Goal: Entertainment & Leisure: Browse casually

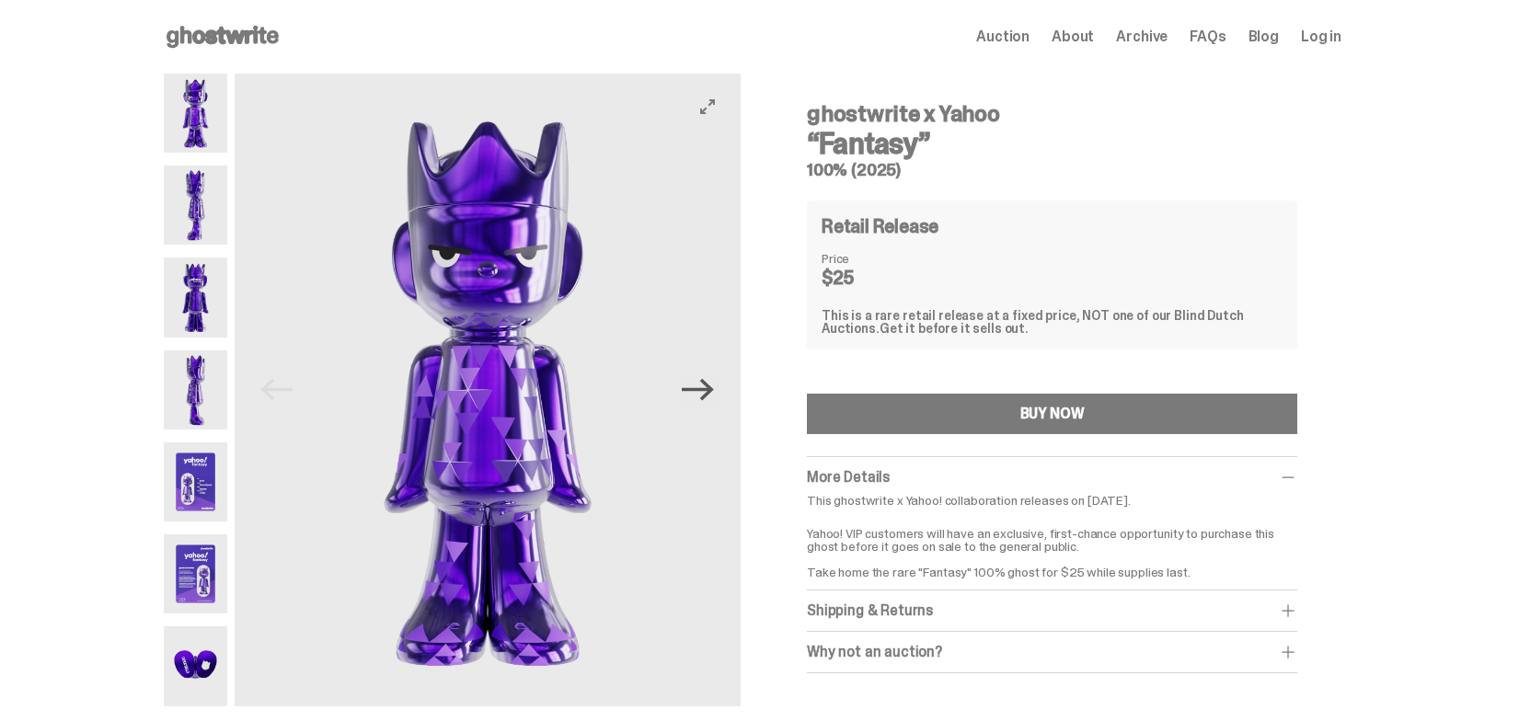
click at [712, 387] on icon "Next" at bounding box center [698, 390] width 32 height 32
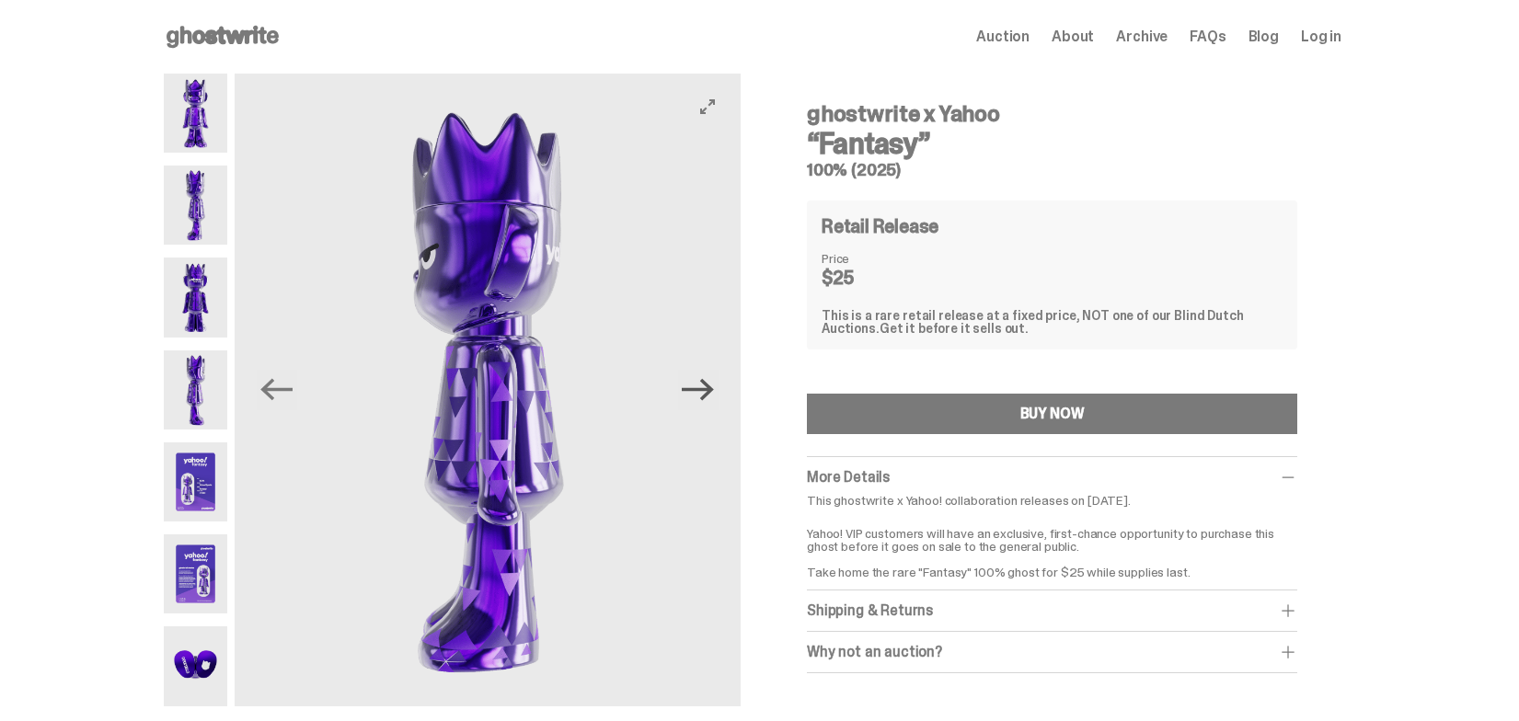
click at [712, 387] on icon "Next" at bounding box center [698, 390] width 32 height 32
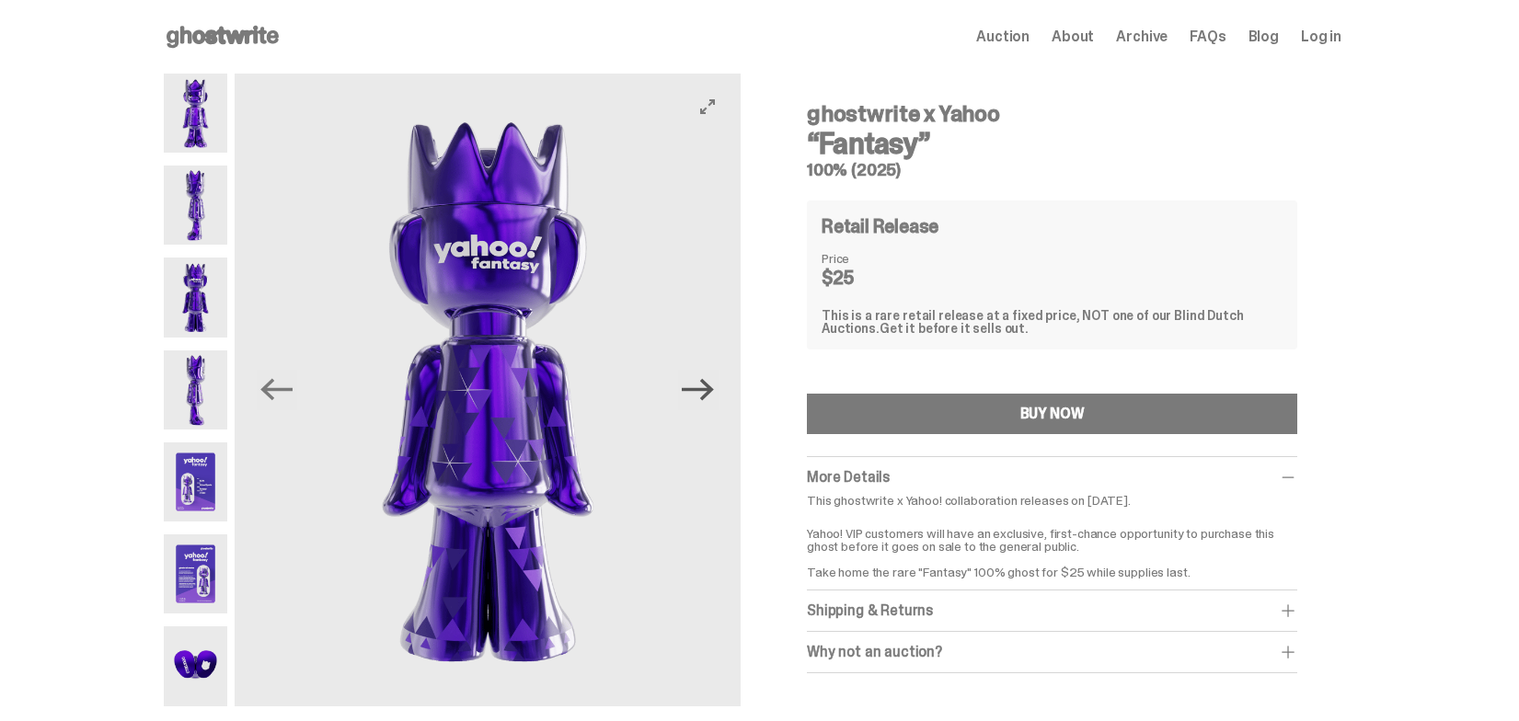
click at [712, 387] on icon "Next" at bounding box center [698, 390] width 32 height 32
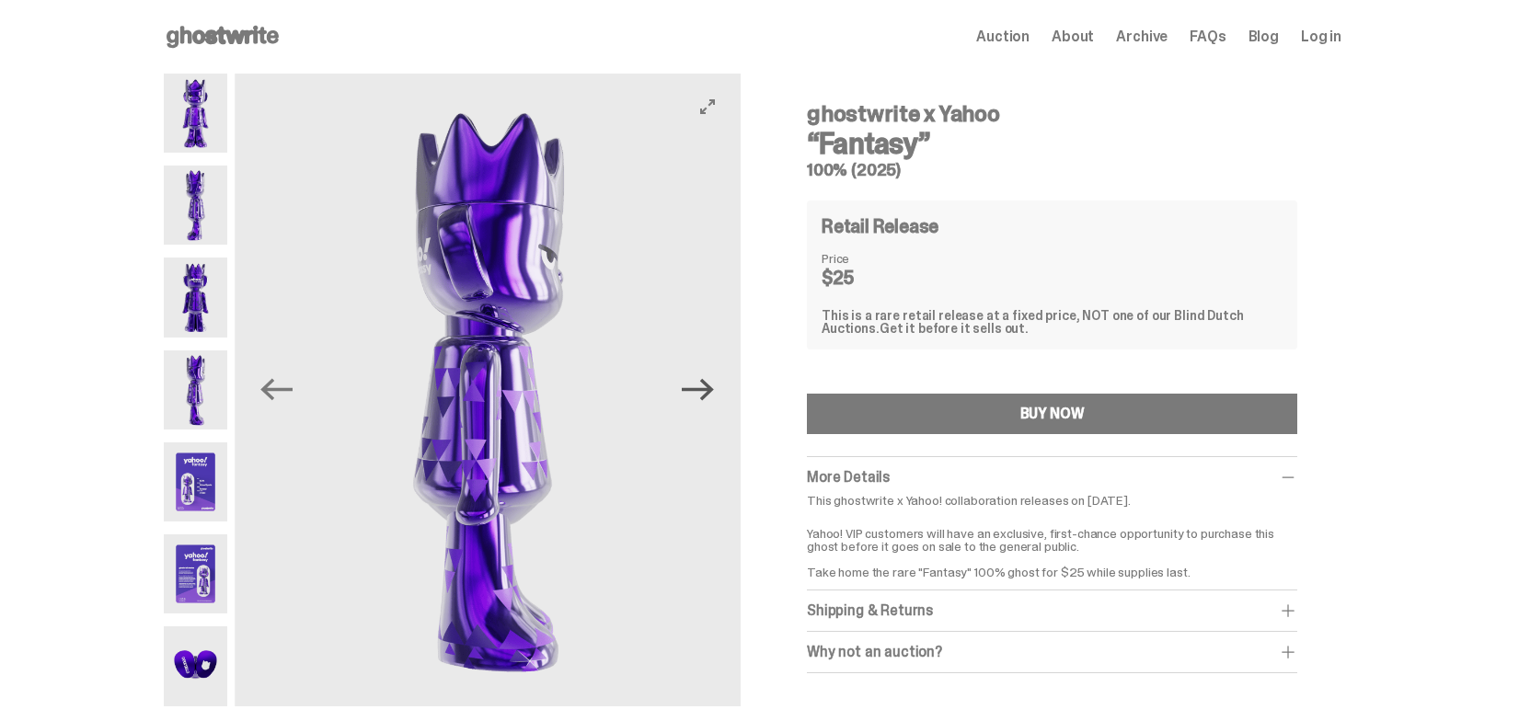
click at [712, 387] on icon "Next" at bounding box center [698, 390] width 32 height 32
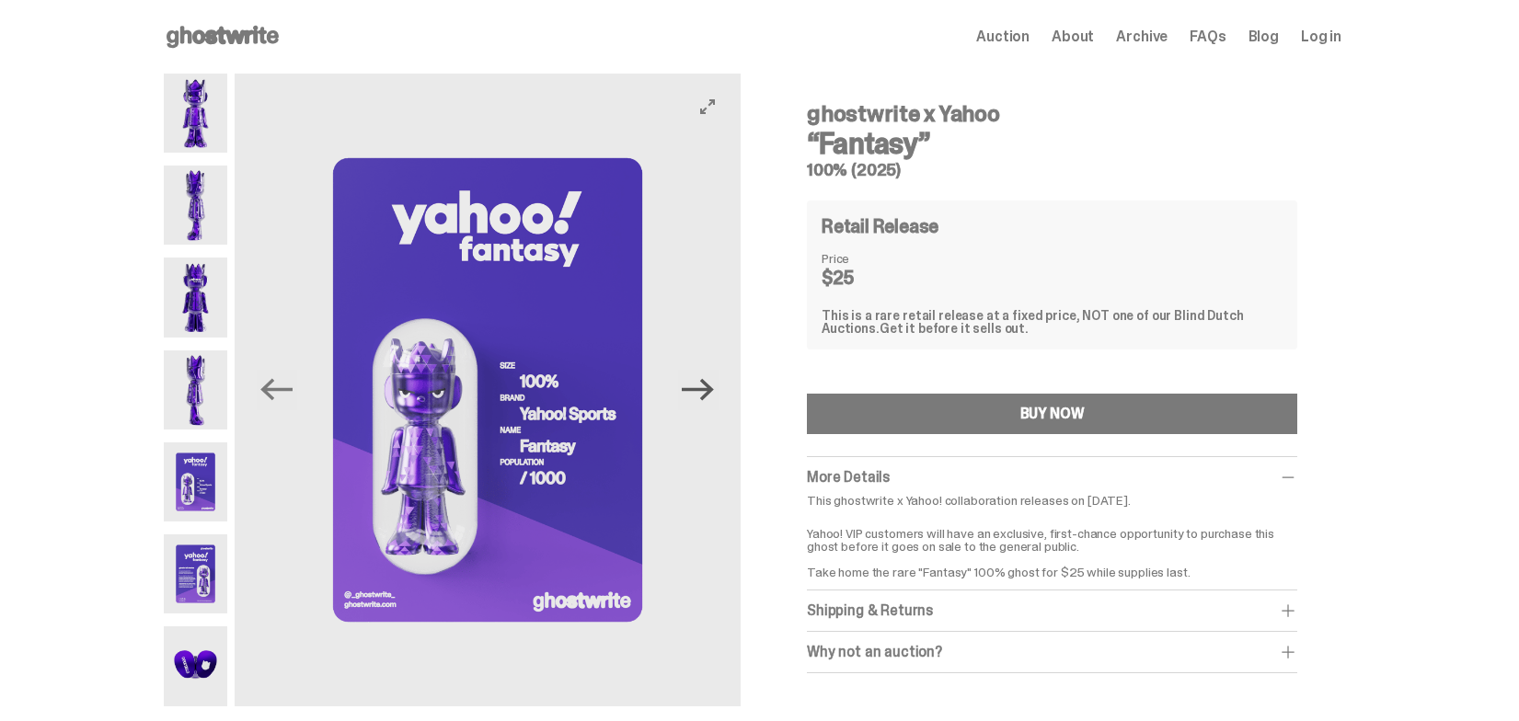
click at [712, 387] on icon "Next" at bounding box center [698, 390] width 32 height 32
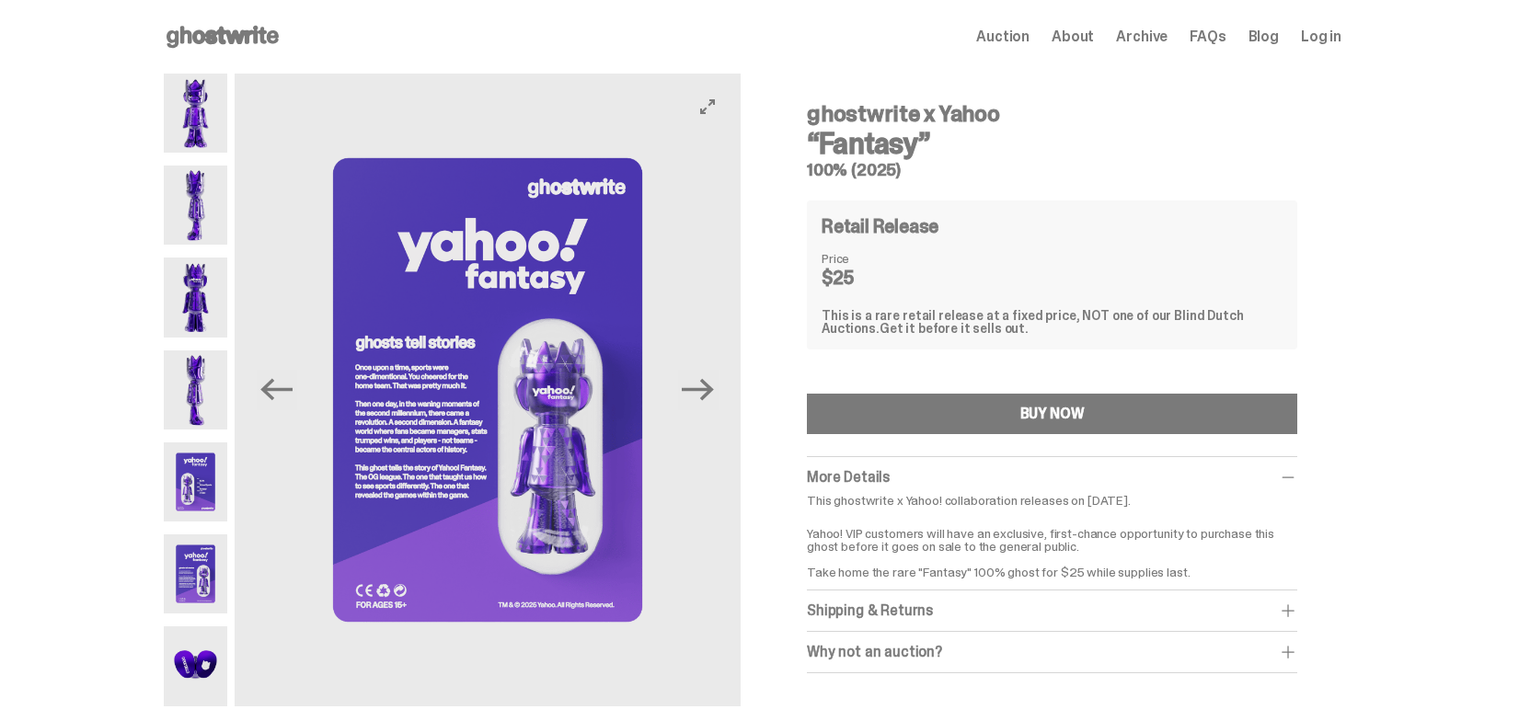
click at [457, 544] on img at bounding box center [488, 390] width 506 height 633
click at [711, 114] on button "View full-screen" at bounding box center [707, 107] width 22 height 22
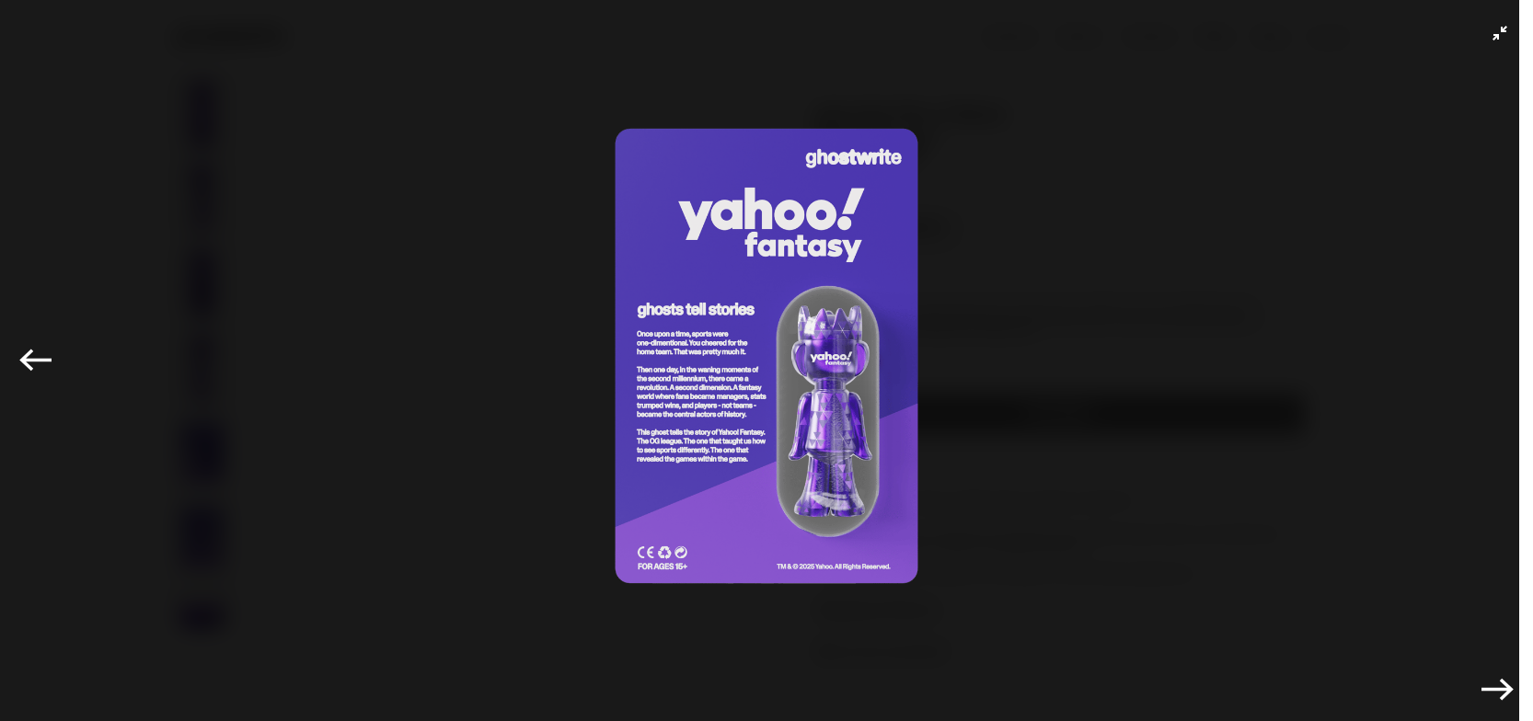
click at [736, 342] on img at bounding box center [766, 356] width 1441 height 620
click at [1492, 28] on icon "Exit full-screen" at bounding box center [1499, 33] width 15 height 15
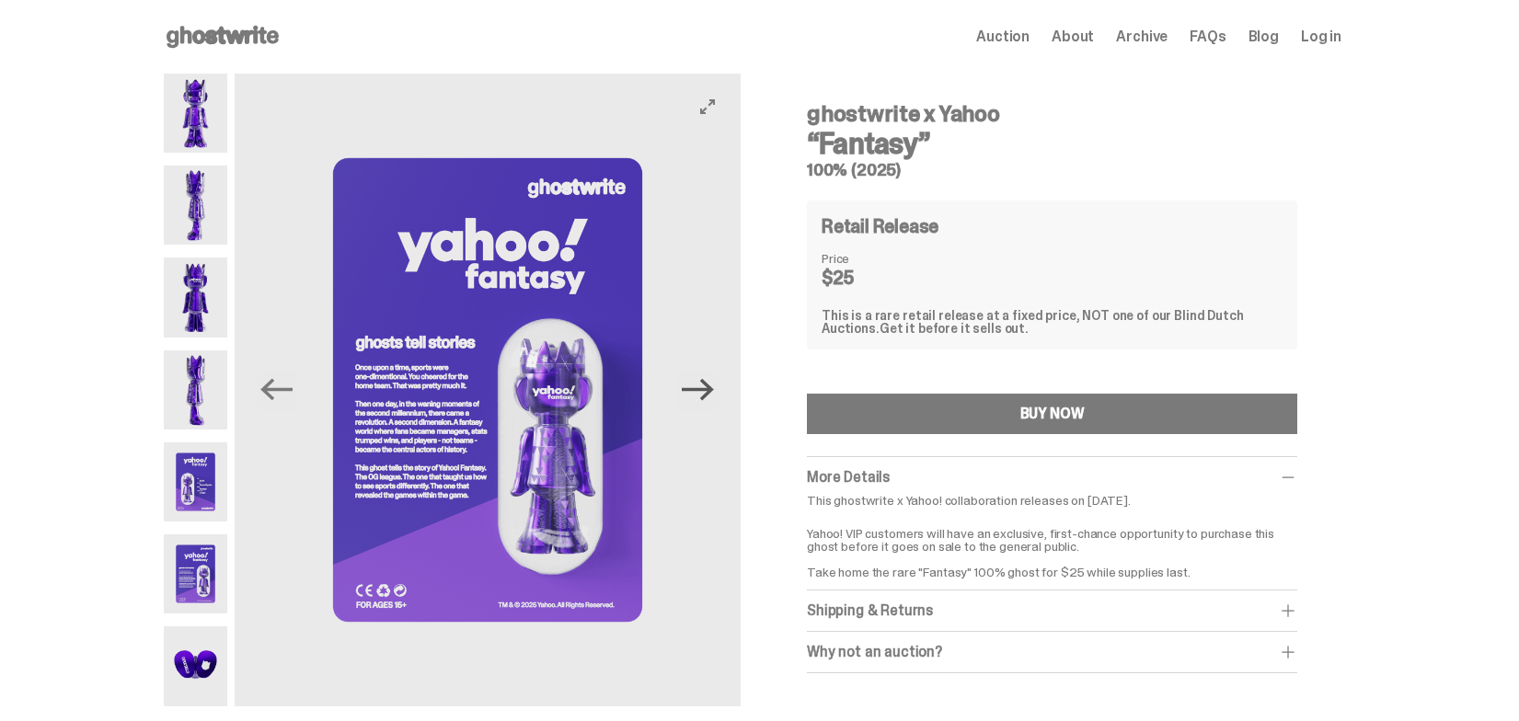
click at [713, 389] on icon "Next" at bounding box center [698, 390] width 32 height 22
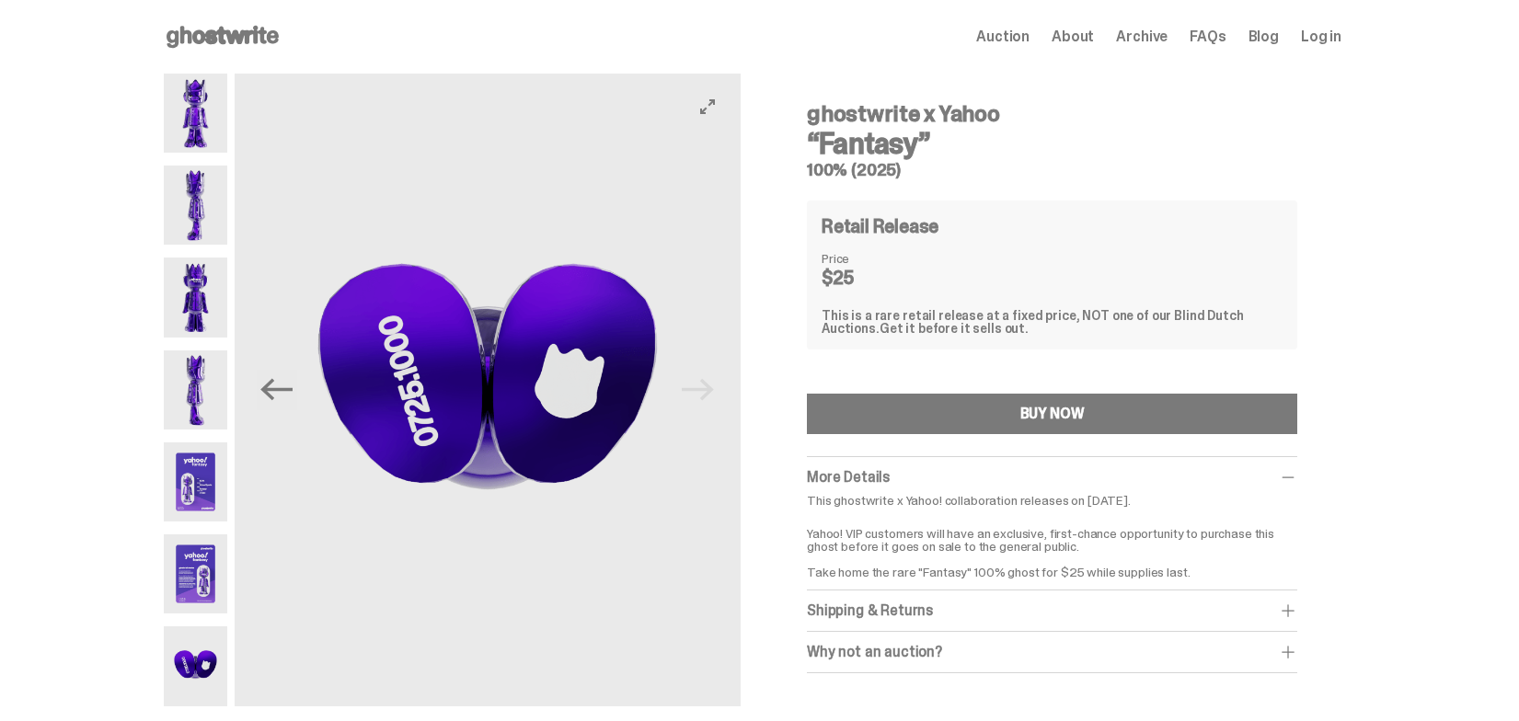
click at [713, 389] on img at bounding box center [488, 390] width 506 height 633
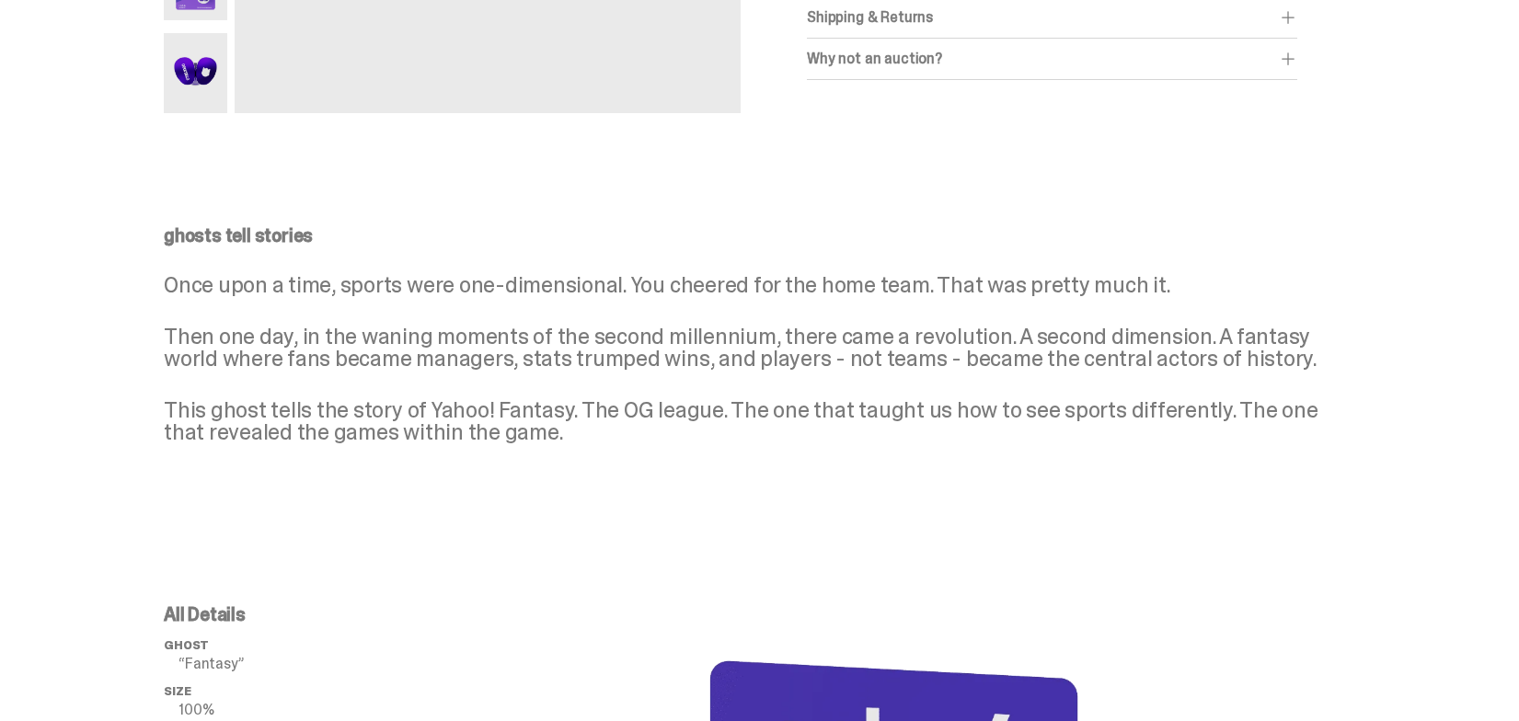
scroll to position [454, 0]
